Goal: Navigation & Orientation: Find specific page/section

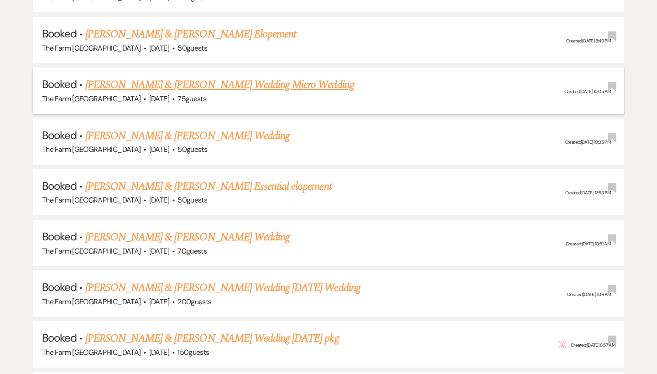
scroll to position [1259, 0]
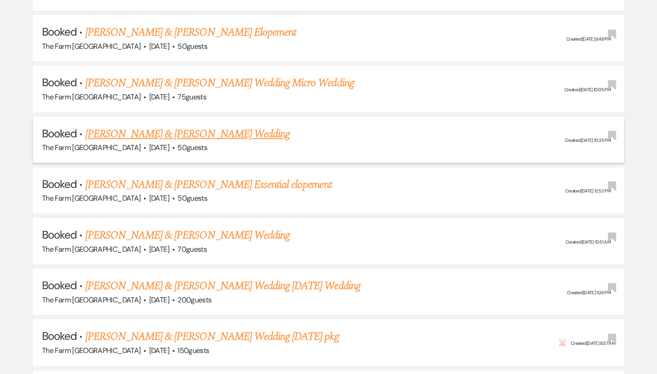
click at [180, 126] on link "[PERSON_NAME] & [PERSON_NAME] Wedding" at bounding box center [187, 134] width 204 height 16
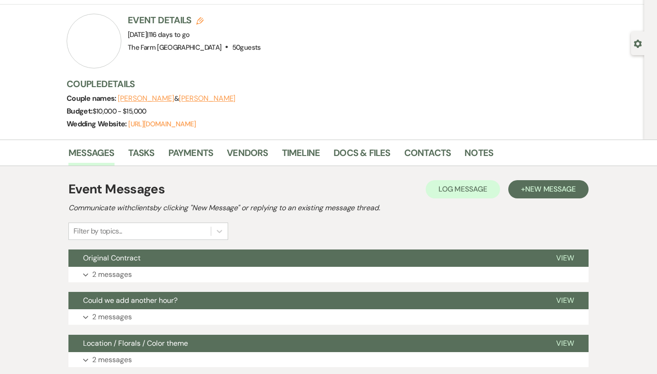
scroll to position [53, 0]
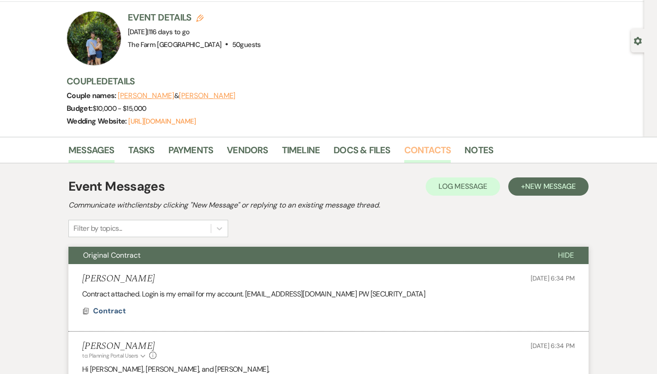
click at [426, 146] on link "Contacts" at bounding box center [427, 153] width 47 height 20
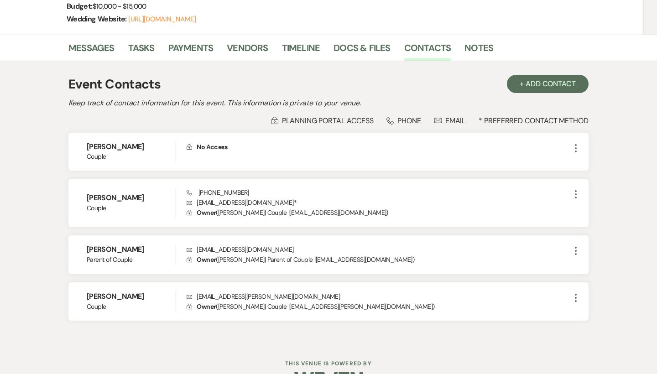
scroll to position [156, 0]
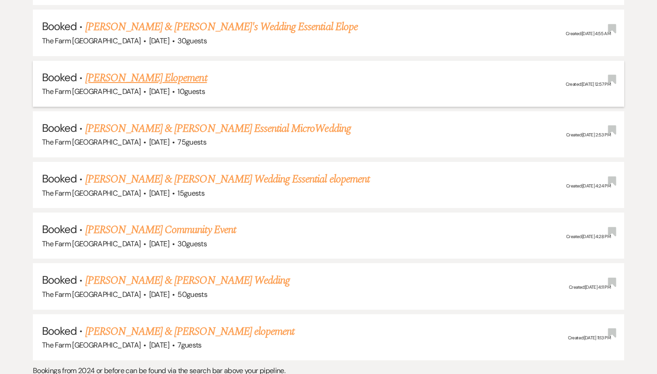
scroll to position [3744, 0]
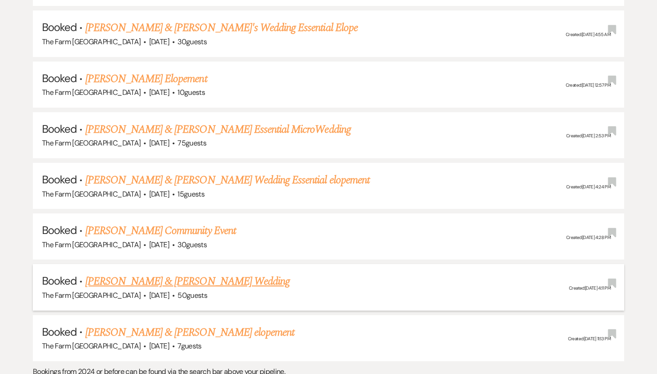
click at [215, 273] on link "[PERSON_NAME] & [PERSON_NAME] Wedding" at bounding box center [187, 281] width 204 height 16
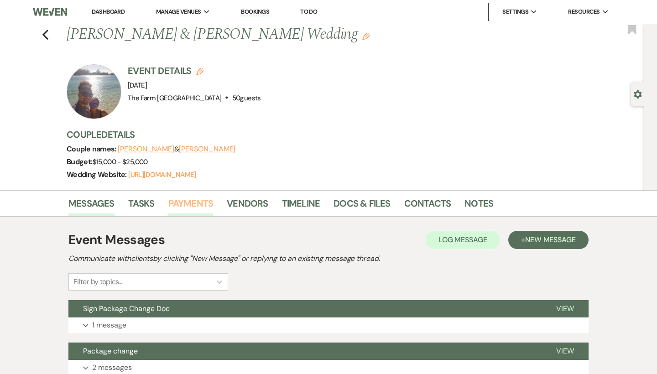
click at [203, 203] on link "Payments" at bounding box center [190, 206] width 45 height 20
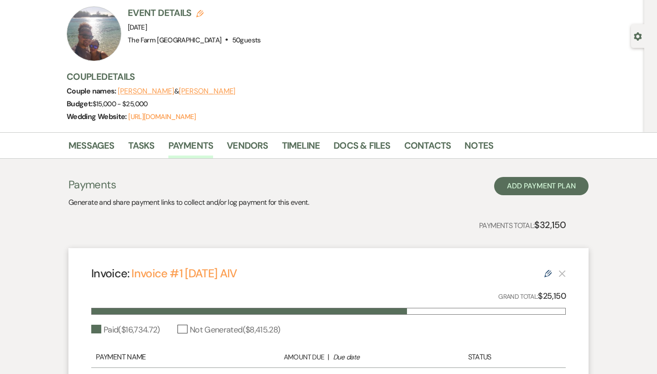
scroll to position [52, 0]
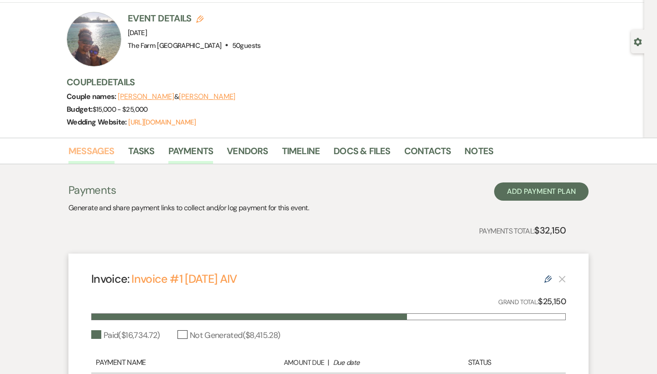
click at [94, 153] on link "Messages" at bounding box center [91, 154] width 46 height 20
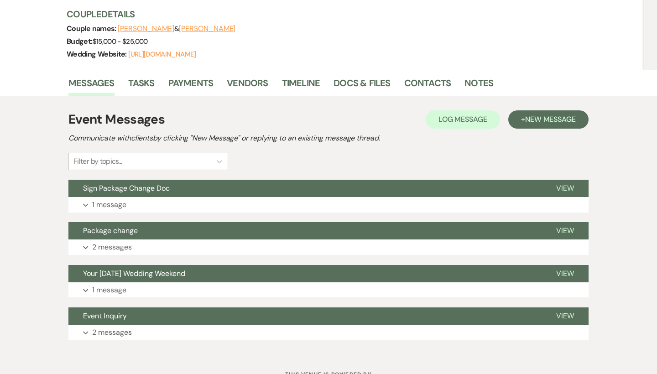
scroll to position [125, 0]
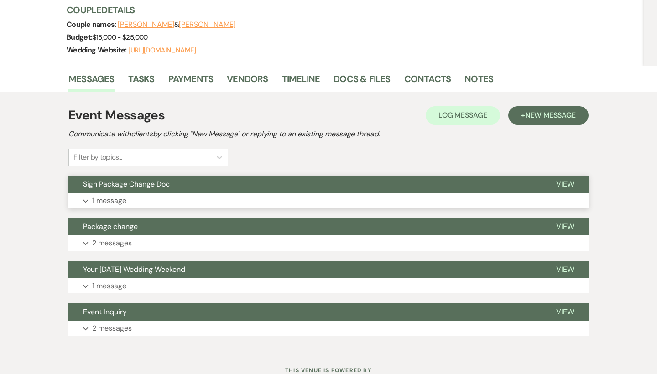
click at [86, 199] on icon "Expand" at bounding box center [85, 201] width 5 height 4
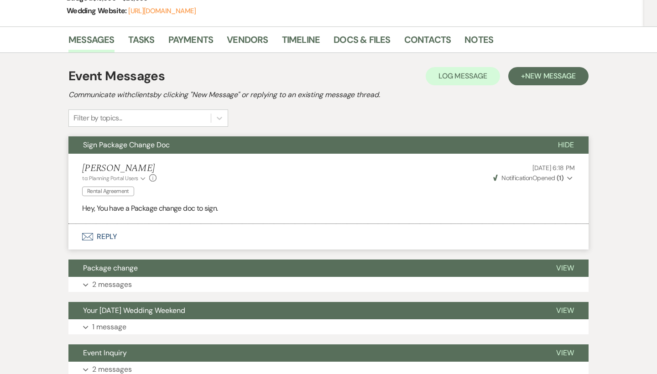
scroll to position [164, 0]
click at [362, 41] on link "Docs & Files" at bounding box center [361, 42] width 57 height 20
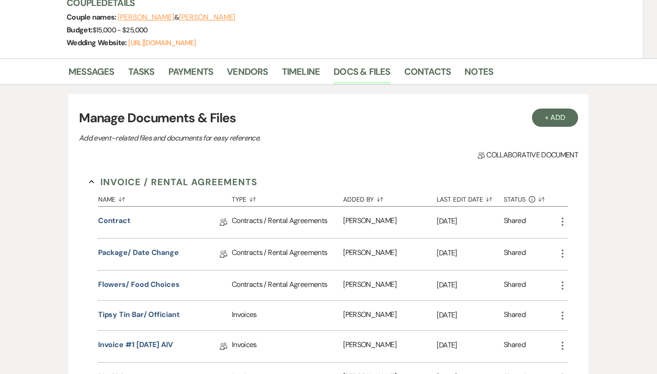
scroll to position [132, 0]
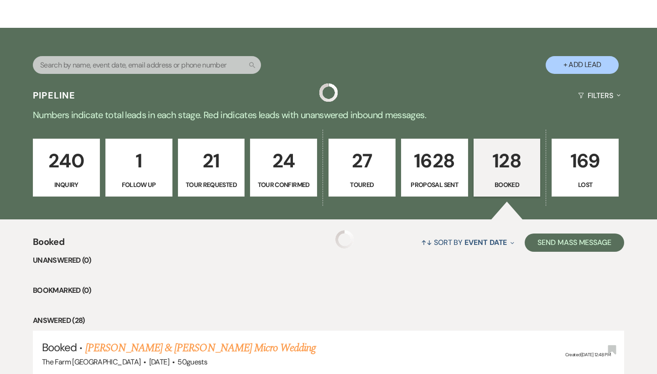
scroll to position [3716, 0]
